Goal: Information Seeking & Learning: Learn about a topic

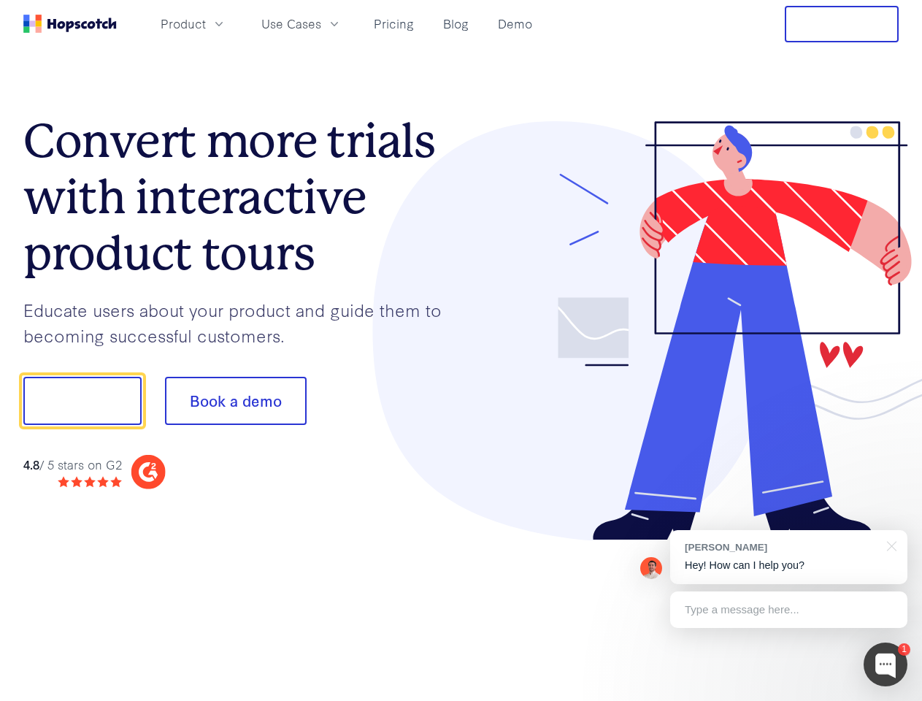
click at [461, 350] on div at bounding box center [680, 331] width 438 height 420
click at [206, 23] on span "Product" at bounding box center [183, 24] width 45 height 18
click at [321, 23] on span "Use Cases" at bounding box center [291, 24] width 60 height 18
click at [842, 24] on button "Free Trial" at bounding box center [842, 24] width 114 height 37
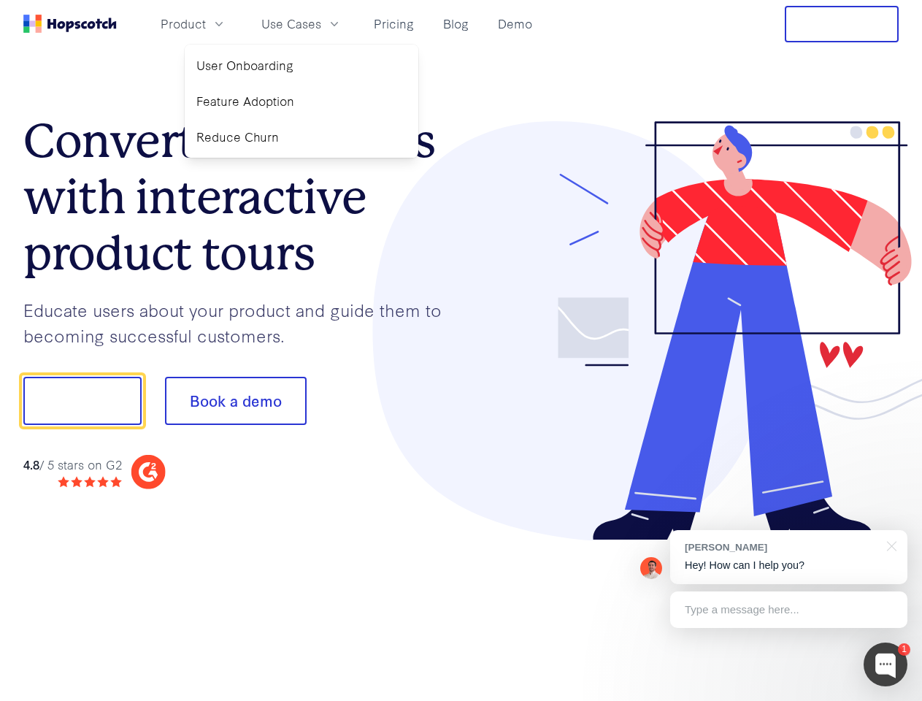
click at [82, 401] on button "Show me!" at bounding box center [82, 401] width 118 height 48
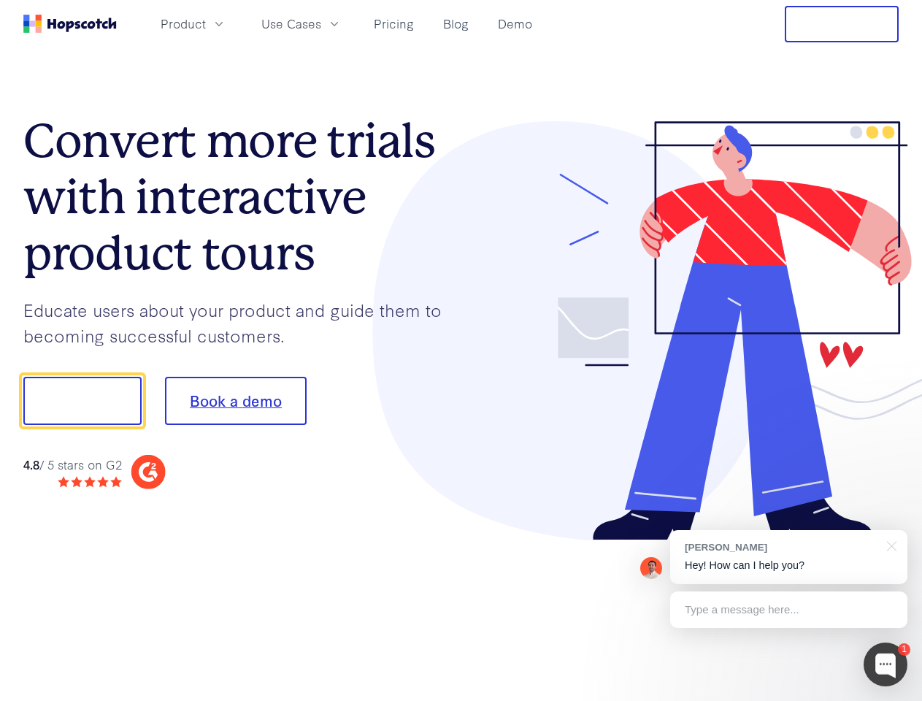
click at [235, 401] on button "Book a demo" at bounding box center [236, 401] width 142 height 48
click at [886, 664] on div at bounding box center [886, 665] width 44 height 44
click at [789, 557] on div "[PERSON_NAME] Hey! How can I help you?" at bounding box center [788, 557] width 237 height 54
click at [889, 545] on div at bounding box center [771, 399] width 274 height 487
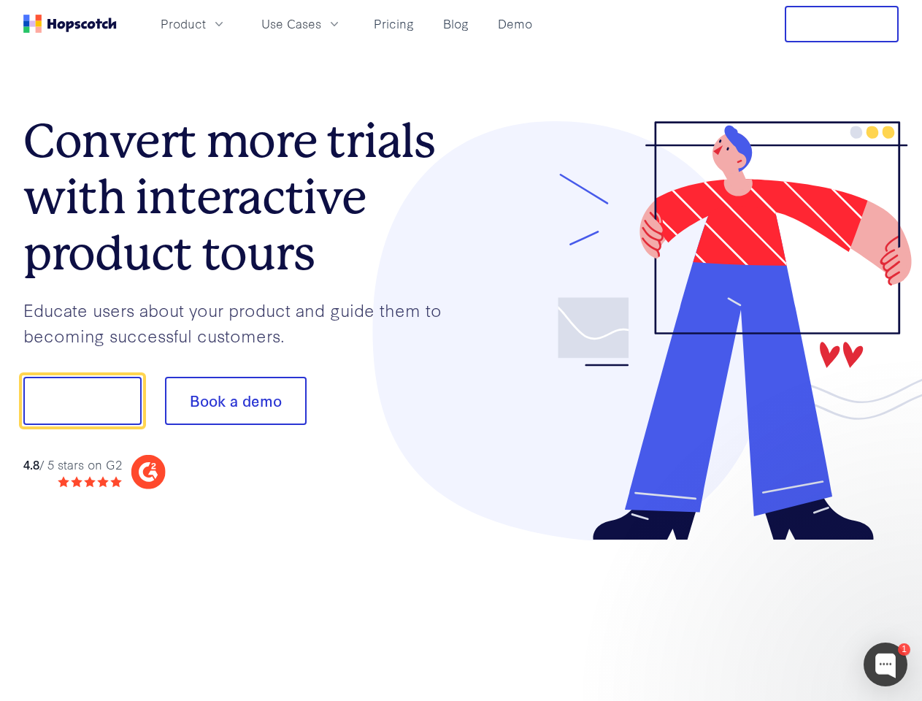
click at [789, 610] on div at bounding box center [771, 496] width 274 height 291
